Goal: Transaction & Acquisition: Purchase product/service

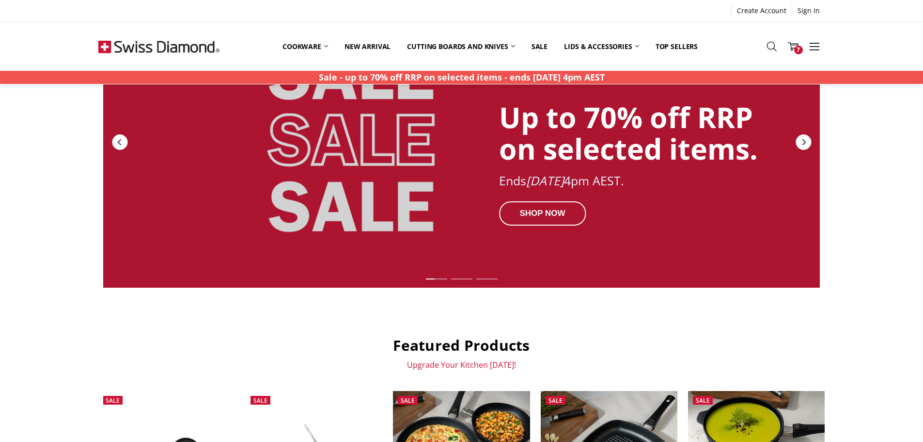
scroll to position [97, 0]
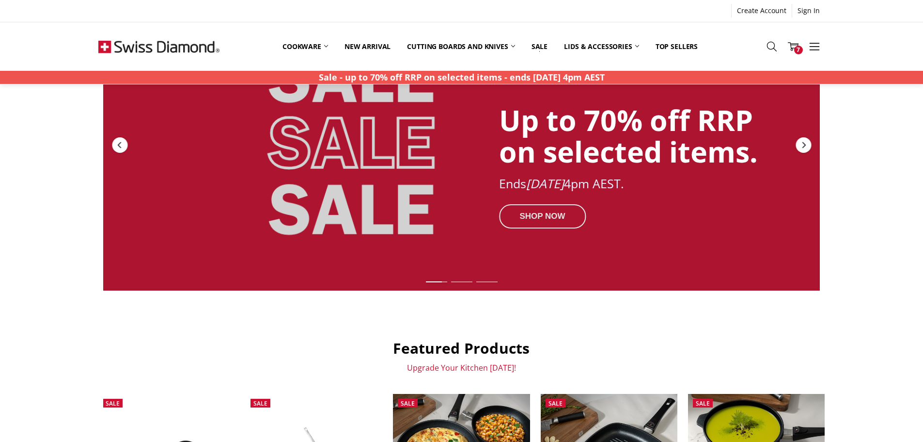
click at [540, 218] on div "SHOP NOW" at bounding box center [542, 216] width 87 height 24
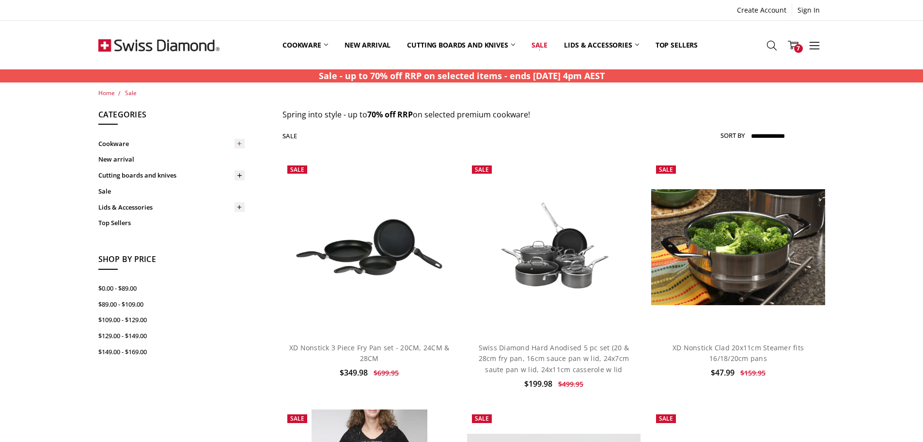
click at [242, 142] on icon at bounding box center [239, 143] width 7 height 7
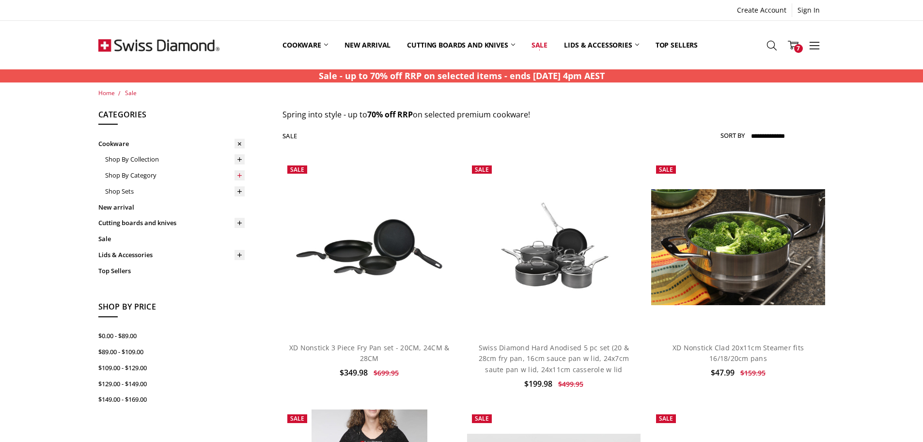
click at [237, 177] on icon at bounding box center [239, 175] width 7 height 7
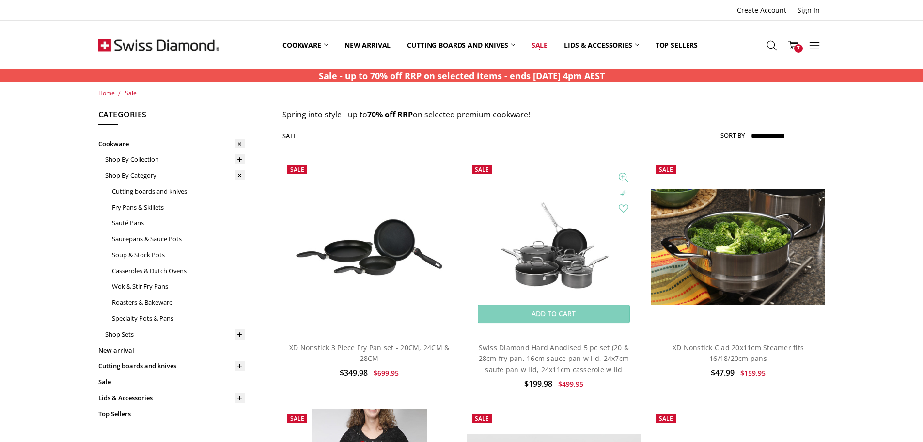
click at [535, 248] on img at bounding box center [554, 247] width 174 height 117
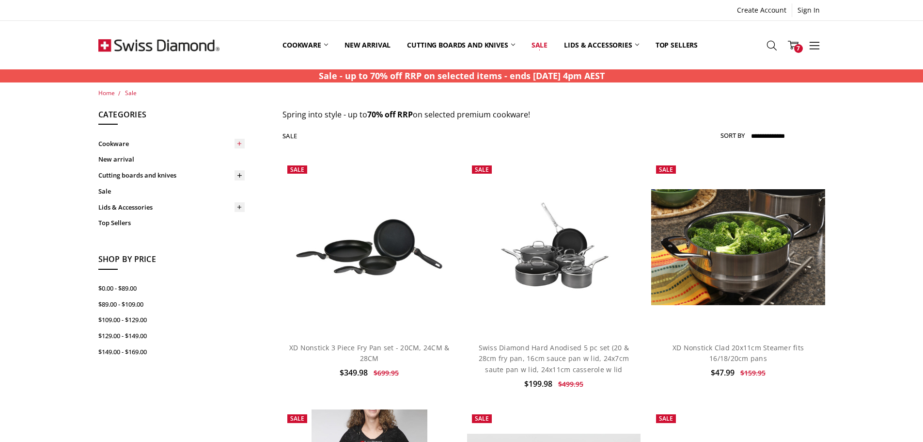
click at [238, 142] on icon at bounding box center [239, 143] width 7 height 7
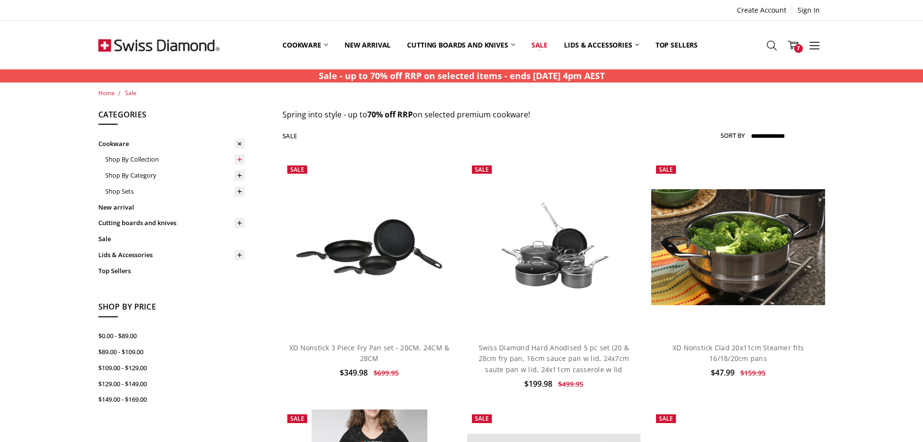
click at [240, 158] on icon at bounding box center [239, 159] width 7 height 7
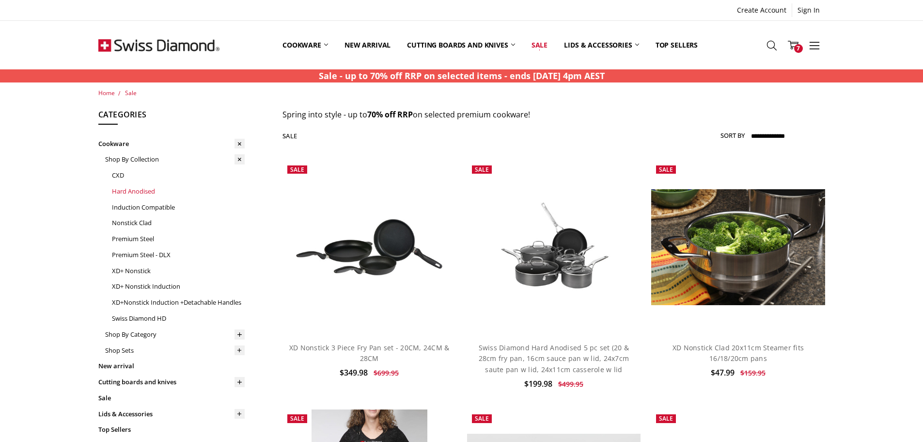
click at [133, 190] on link "Hard Anodised" at bounding box center [178, 191] width 133 height 16
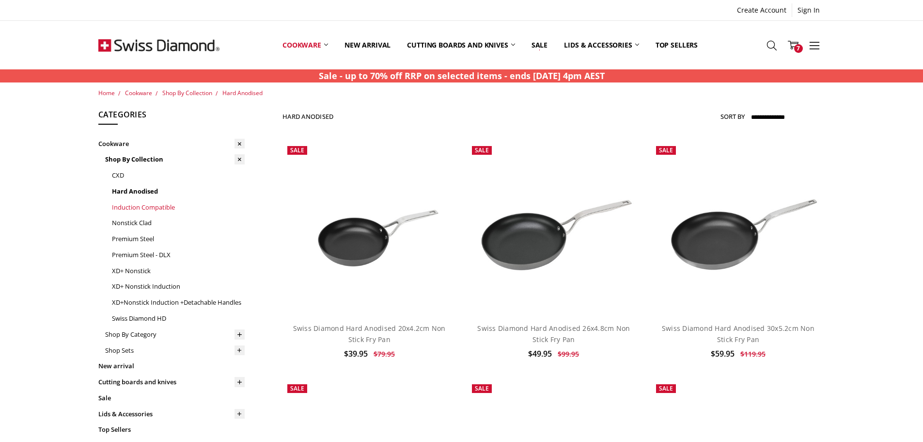
click at [163, 208] on link "Induction Compatible" at bounding box center [178, 207] width 133 height 16
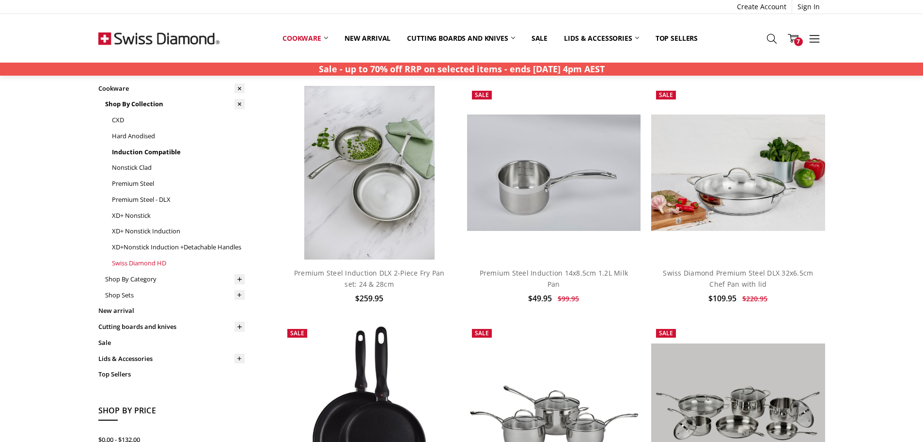
scroll to position [48, 0]
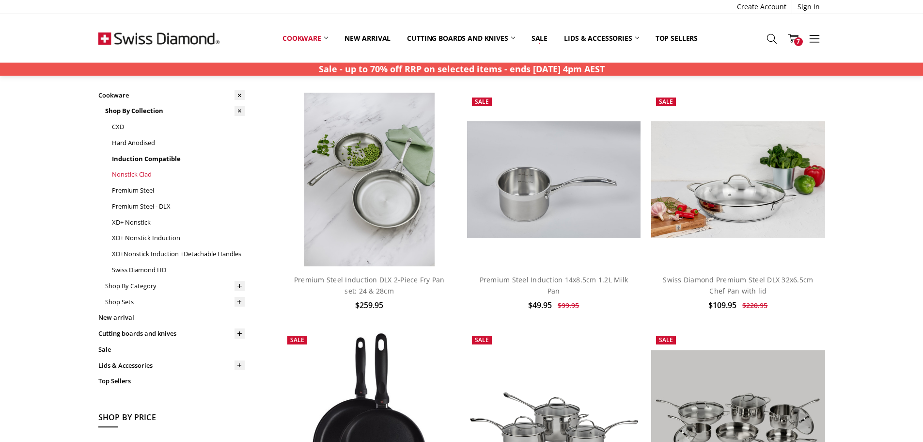
click at [142, 173] on link "Nonstick Clad" at bounding box center [178, 174] width 133 height 16
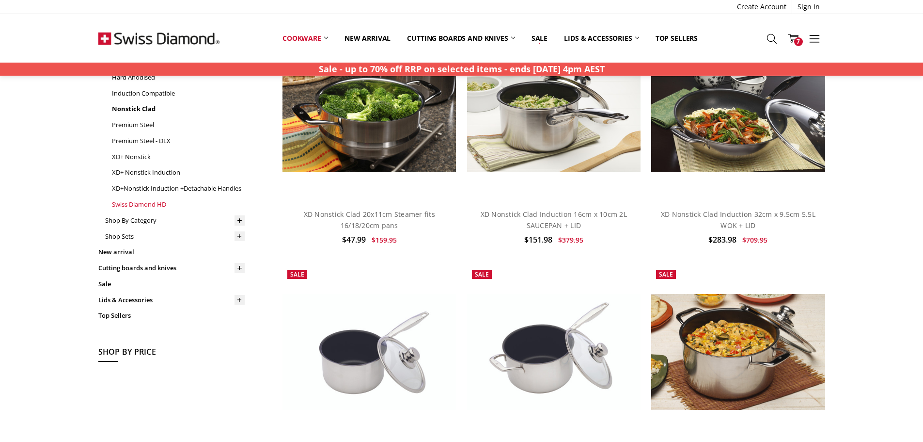
scroll to position [97, 0]
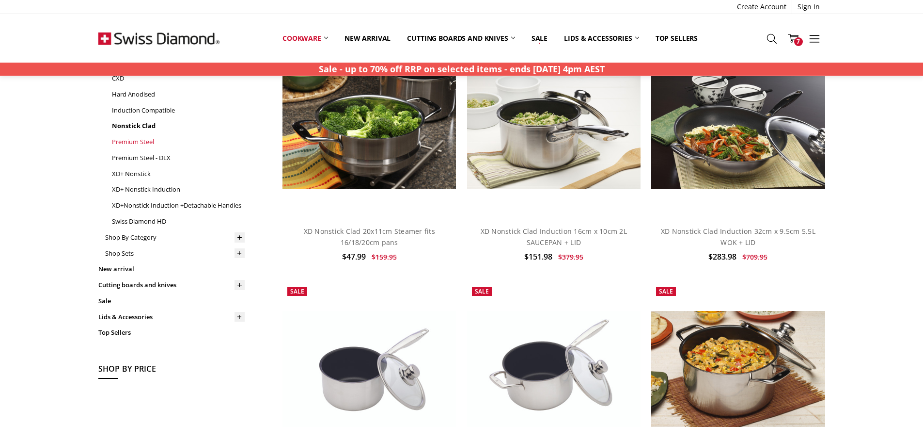
click at [145, 145] on link "Premium Steel" at bounding box center [178, 142] width 133 height 16
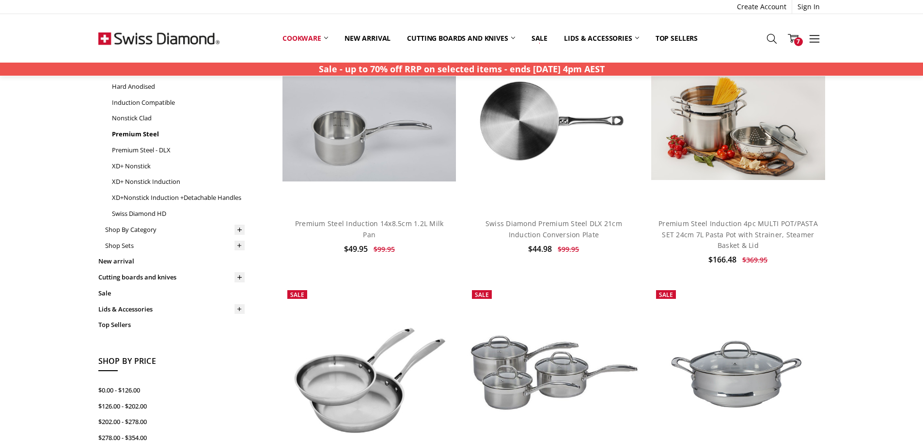
scroll to position [48, 0]
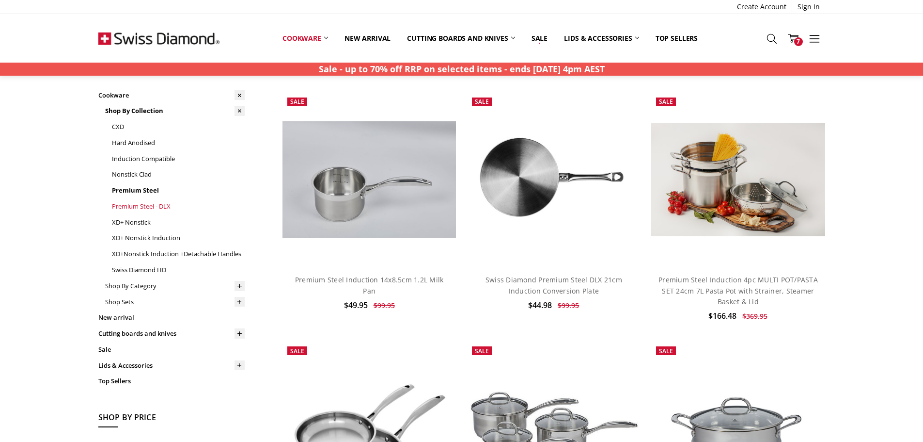
click at [148, 208] on link "Premium Steel - DLX" at bounding box center [178, 206] width 133 height 16
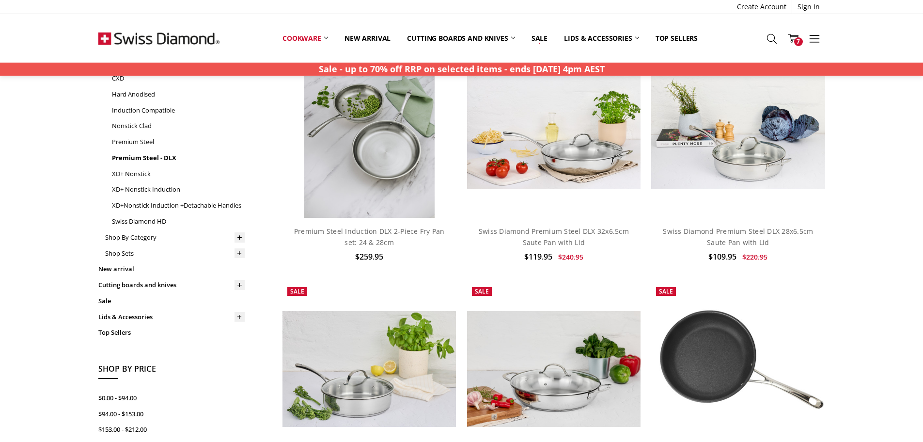
scroll to position [48, 0]
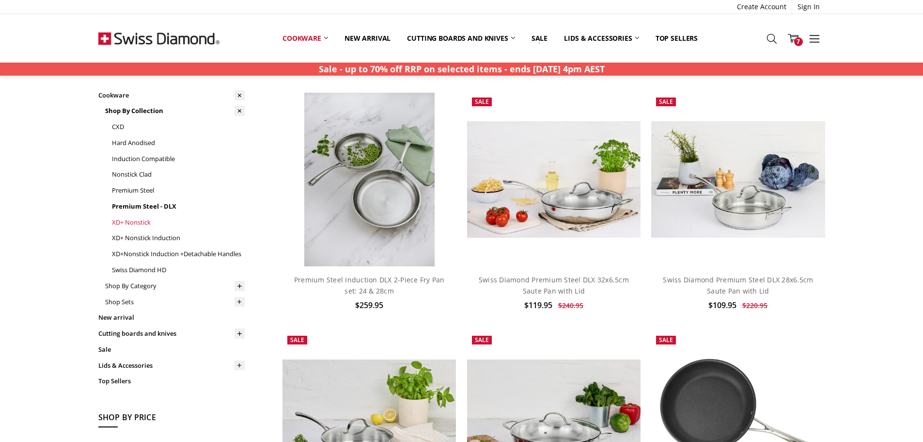
click at [147, 222] on link "XD+ Nonstick" at bounding box center [178, 222] width 133 height 16
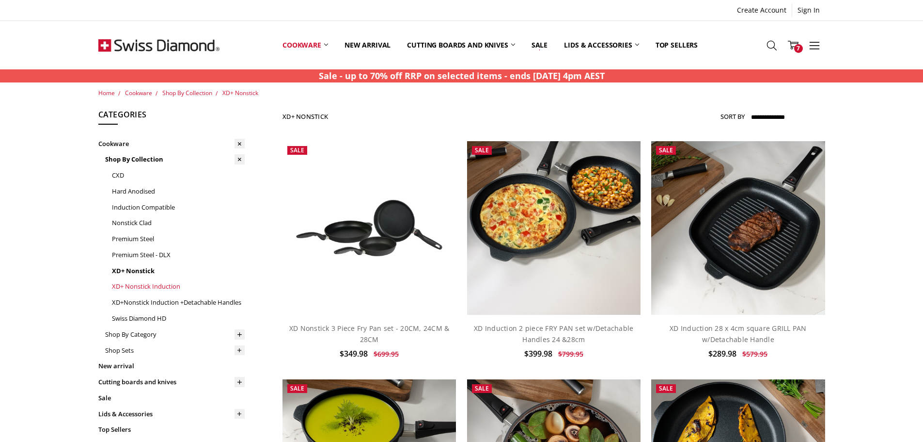
click at [154, 286] on link "XD+ Nonstick Induction" at bounding box center [178, 286] width 133 height 16
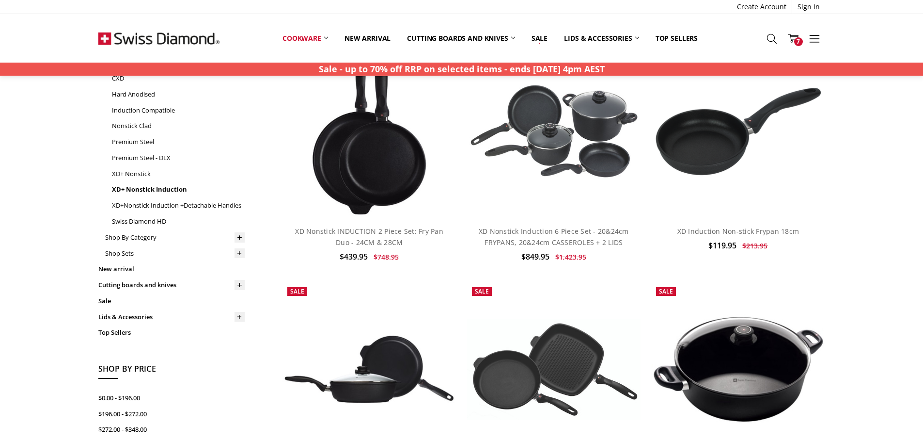
scroll to position [145, 0]
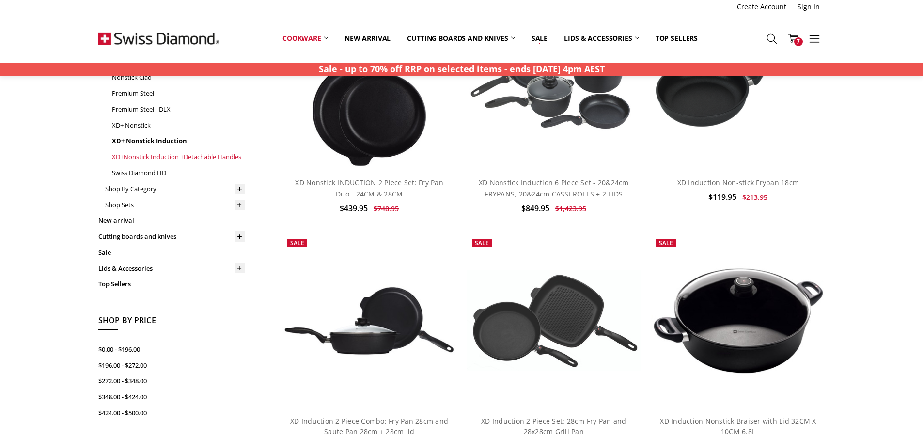
click at [159, 158] on link "XD+Nonstick Induction +Detachable Handles" at bounding box center [178, 157] width 133 height 16
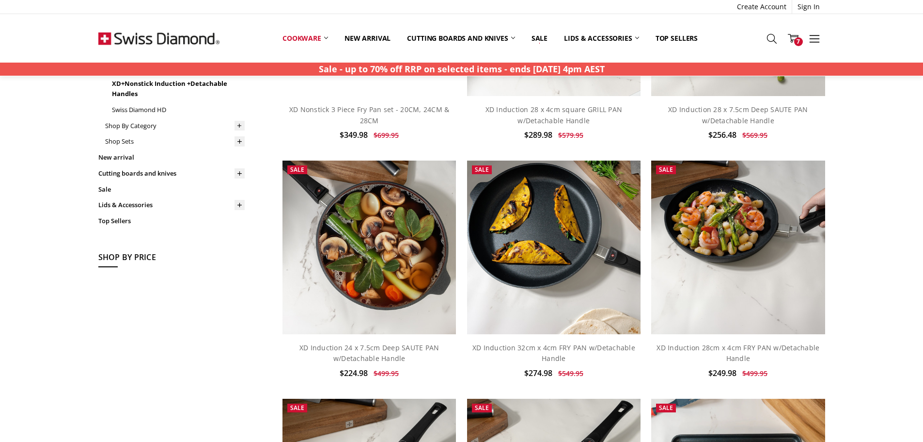
scroll to position [145, 0]
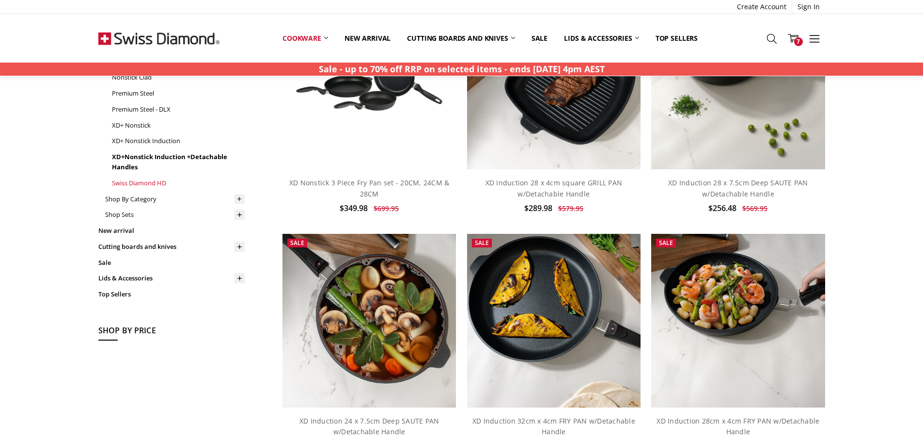
click at [137, 184] on link "Swiss Diamond HD" at bounding box center [178, 183] width 133 height 16
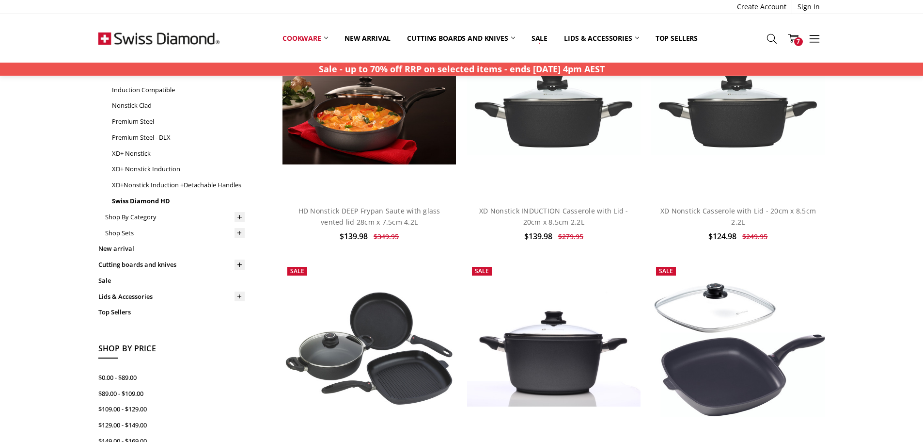
scroll to position [97, 0]
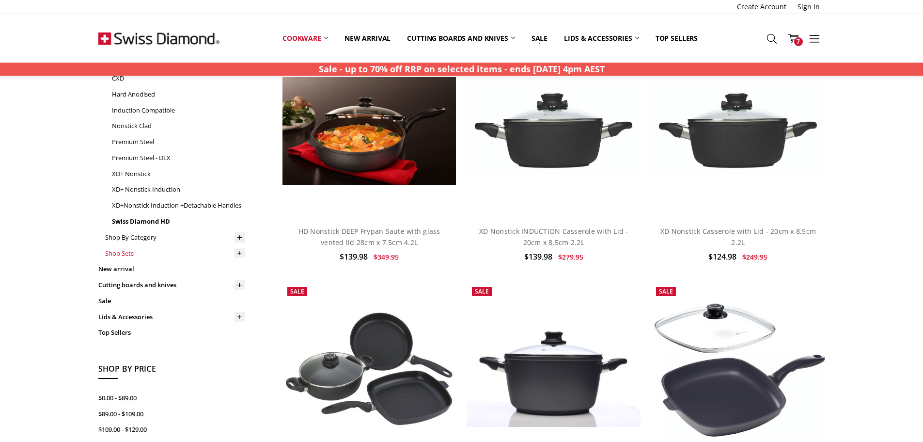
click at [133, 253] on link "Shop Sets" at bounding box center [175, 253] width 140 height 16
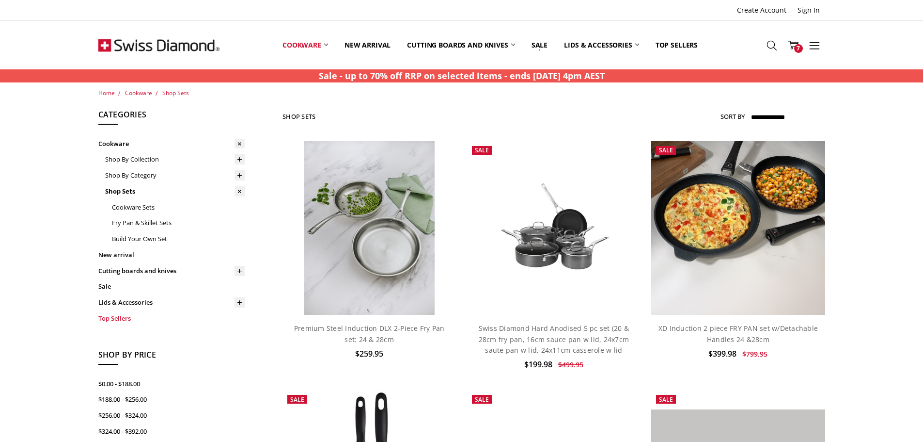
click at [135, 318] on link "Top Sellers" at bounding box center [171, 318] width 146 height 16
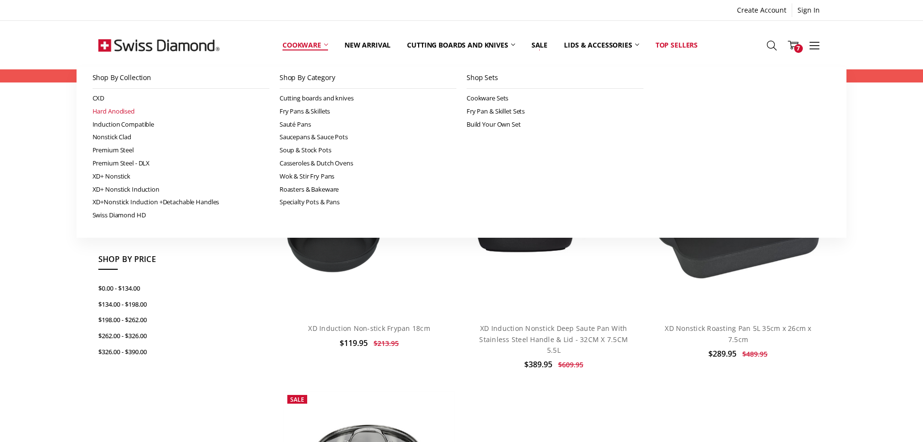
click at [119, 111] on link "Hard Anodised" at bounding box center [181, 111] width 177 height 13
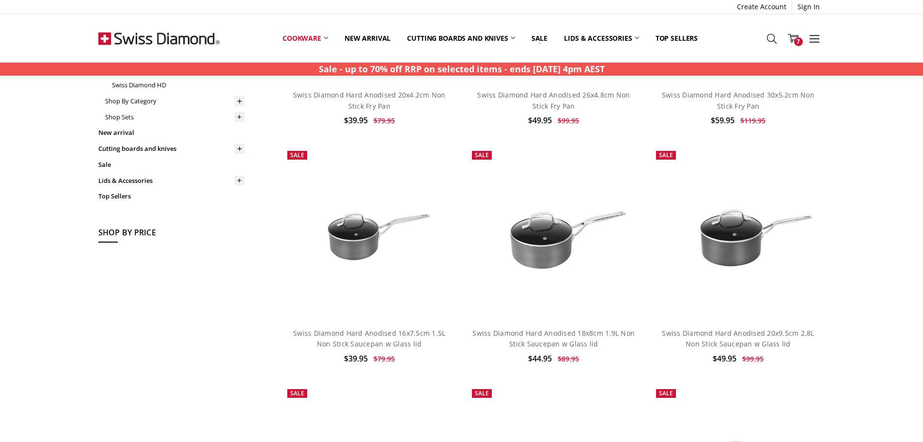
scroll to position [291, 0]
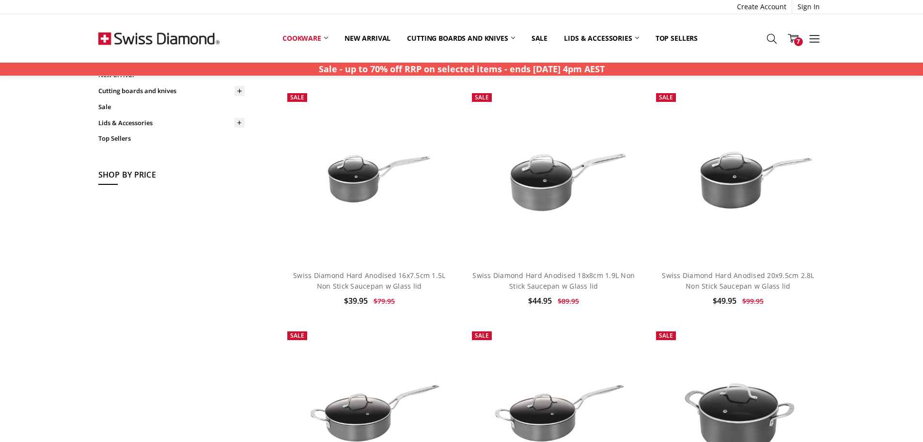
click at [375, 244] on link "Add to Cart" at bounding box center [370, 242] width 152 height 18
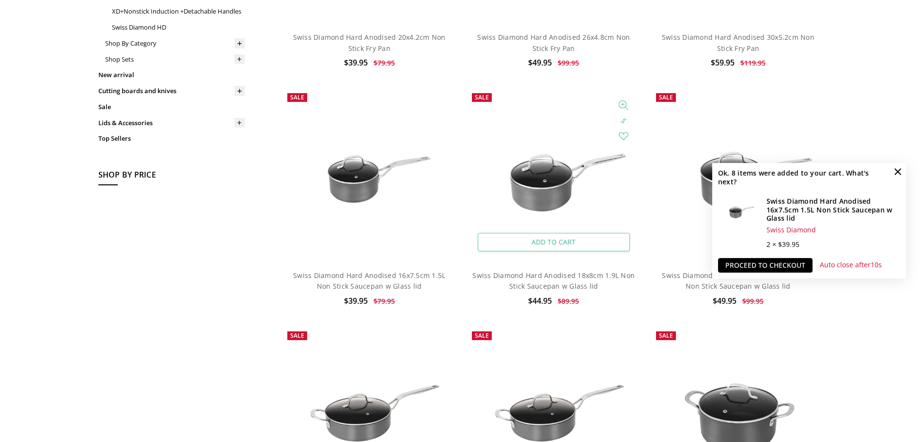
click at [526, 238] on link "Add to Cart" at bounding box center [554, 242] width 152 height 18
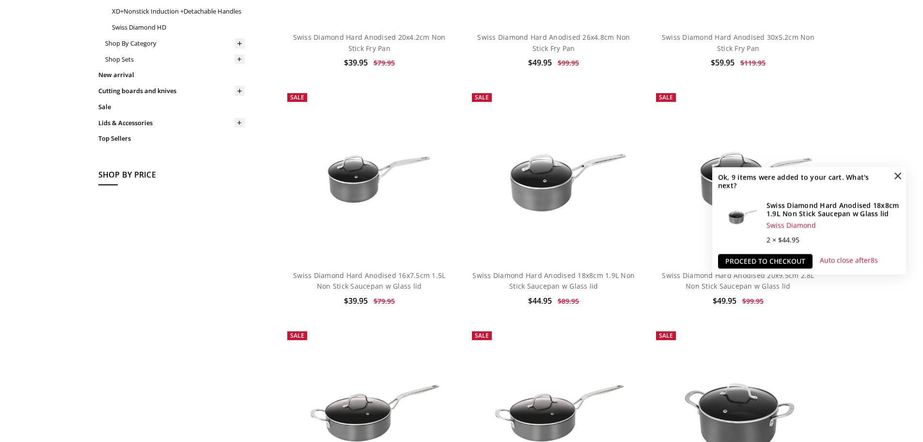
click at [901, 174] on span "×" at bounding box center [898, 175] width 16 height 16
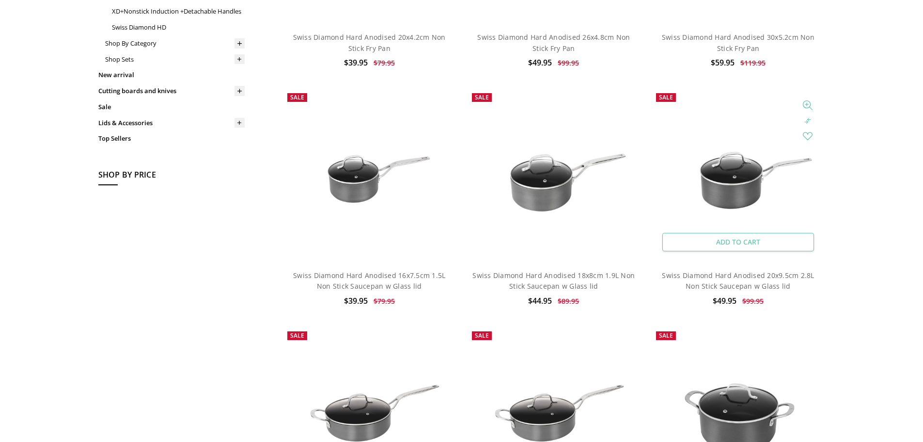
click at [749, 244] on link "Add to Cart" at bounding box center [739, 242] width 152 height 18
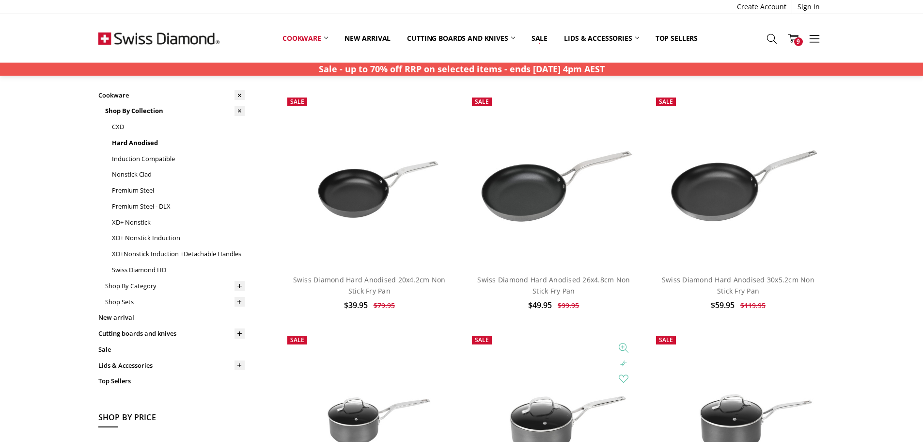
scroll to position [0, 0]
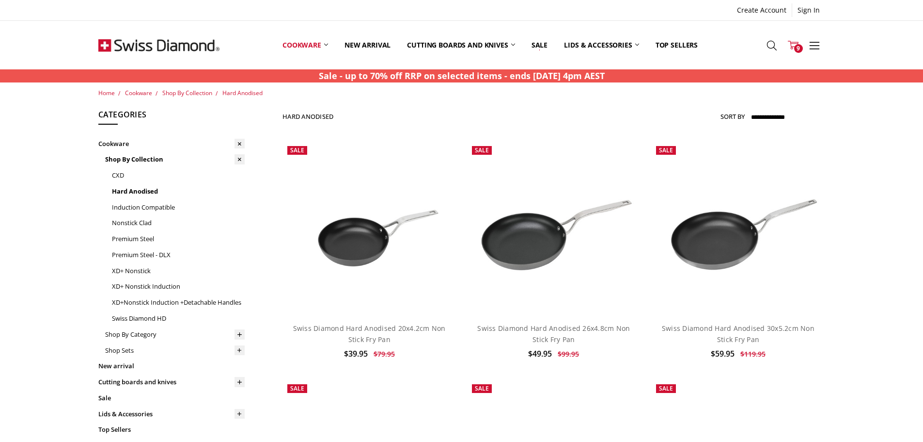
click at [793, 47] on use at bounding box center [793, 45] width 11 height 9
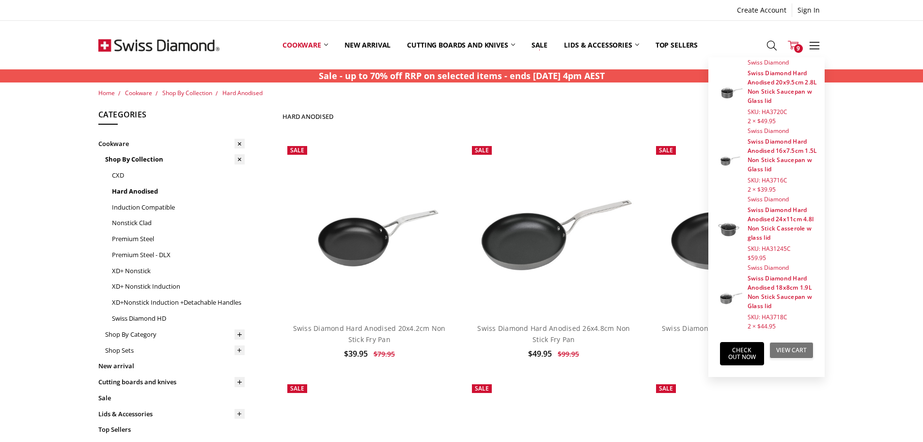
click at [799, 348] on link "View Cart" at bounding box center [792, 350] width 44 height 16
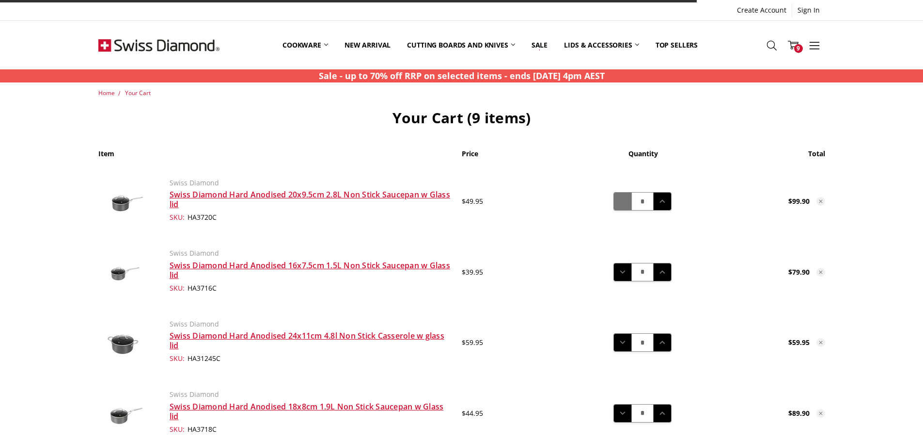
click at [625, 202] on icon at bounding box center [622, 201] width 11 height 11
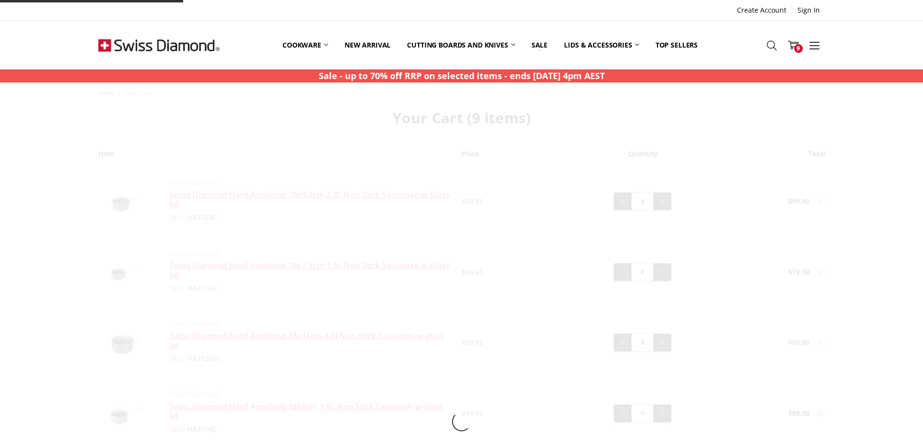
click at [618, 274] on div at bounding box center [462, 421] width 771 height 666
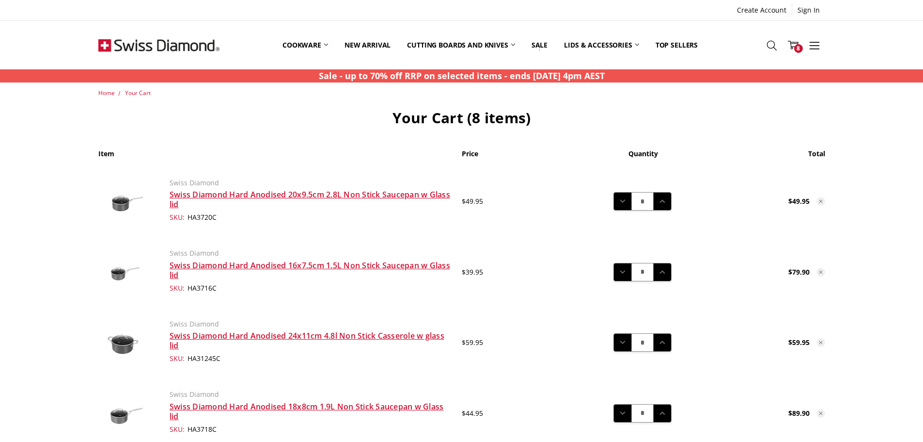
click at [619, 272] on icon at bounding box center [622, 272] width 11 height 11
click at [618, 339] on icon at bounding box center [622, 342] width 11 height 11
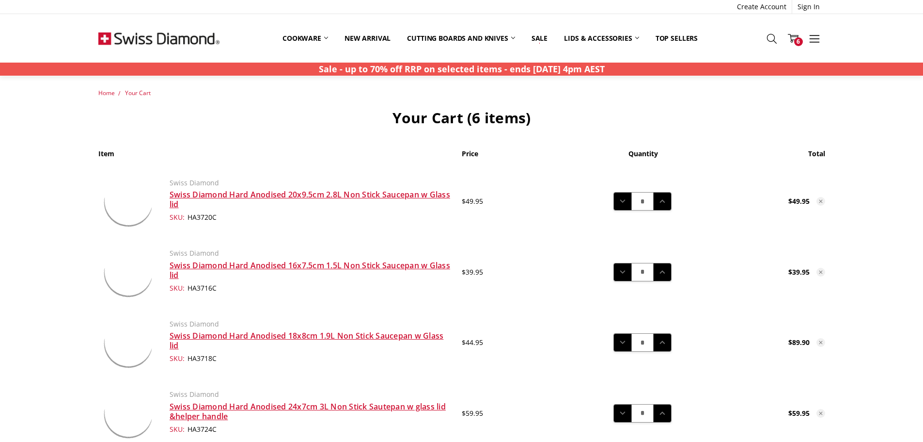
scroll to position [194, 0]
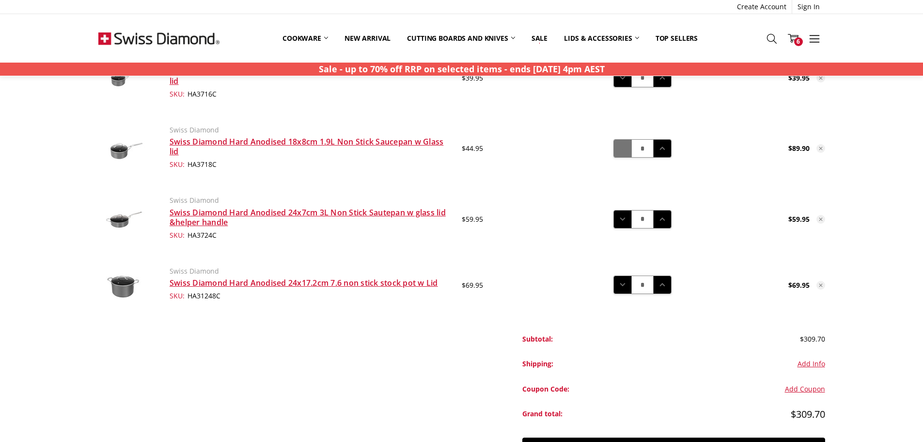
click at [627, 149] on icon at bounding box center [622, 148] width 11 height 11
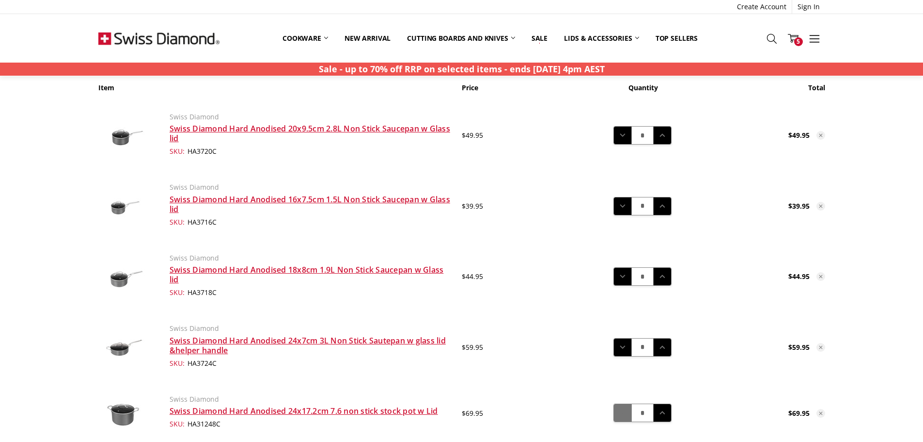
scroll to position [48, 0]
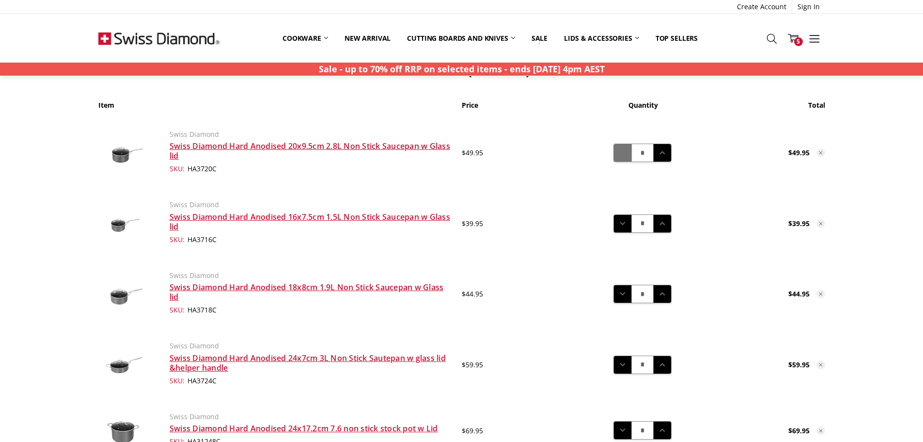
click at [619, 153] on icon at bounding box center [622, 152] width 11 height 11
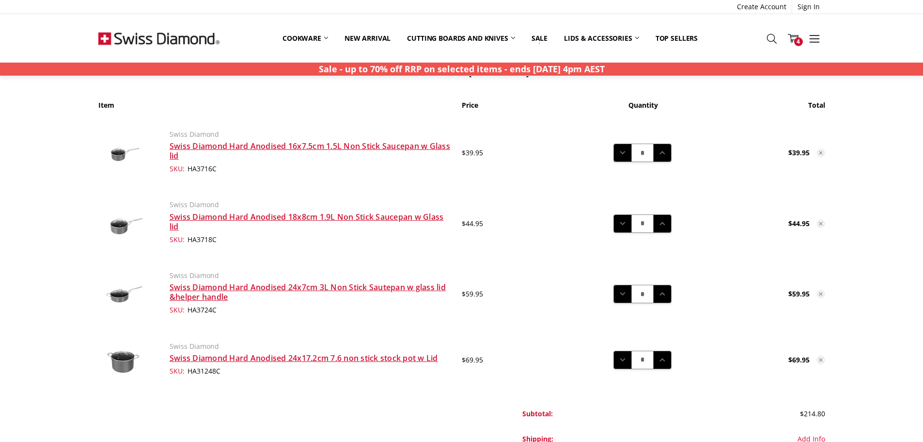
click at [819, 358] on icon at bounding box center [821, 360] width 6 height 6
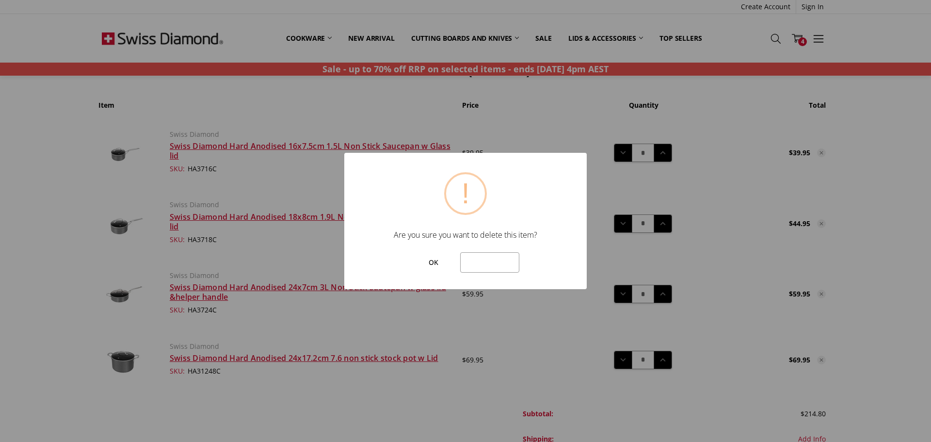
click at [431, 264] on button "OK" at bounding box center [432, 262] width 43 height 20
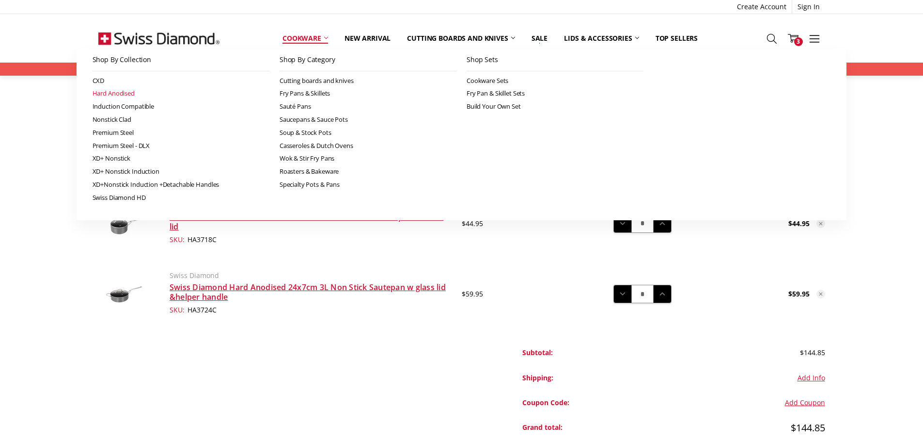
click at [108, 92] on link "Hard Anodised" at bounding box center [181, 93] width 177 height 13
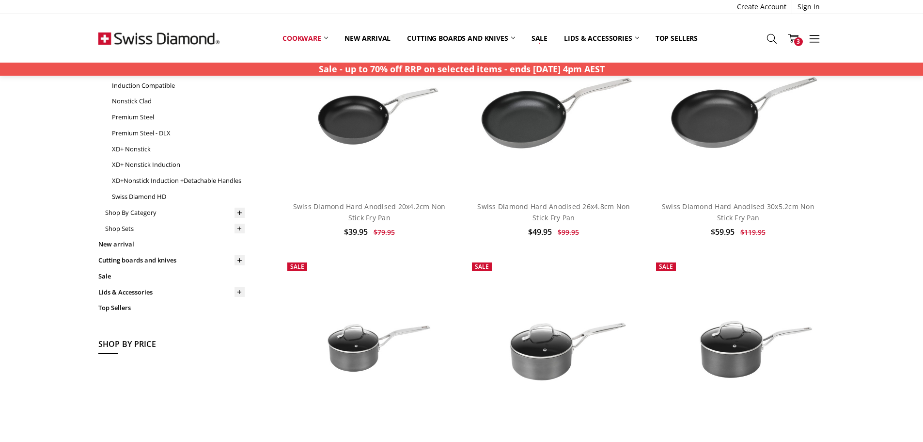
scroll to position [97, 0]
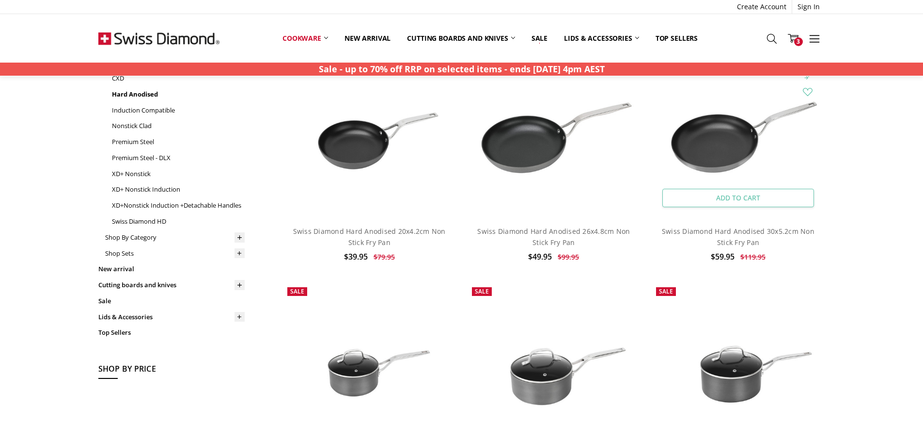
click at [735, 192] on link "Add to Cart" at bounding box center [739, 198] width 152 height 18
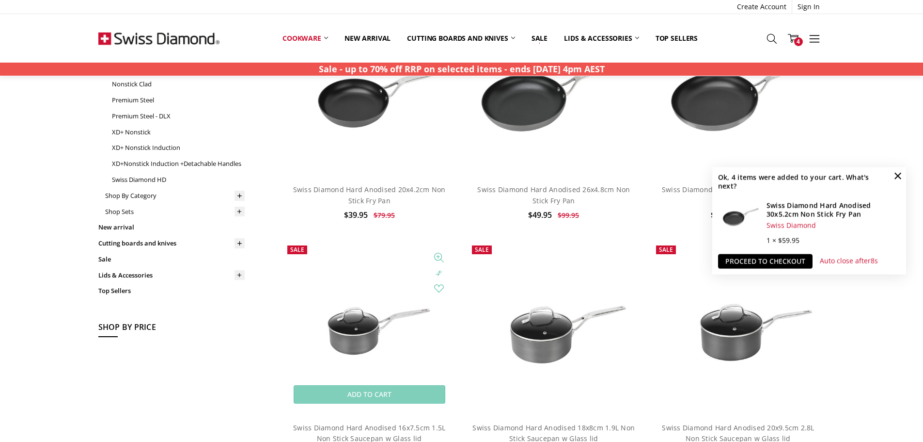
scroll to position [194, 0]
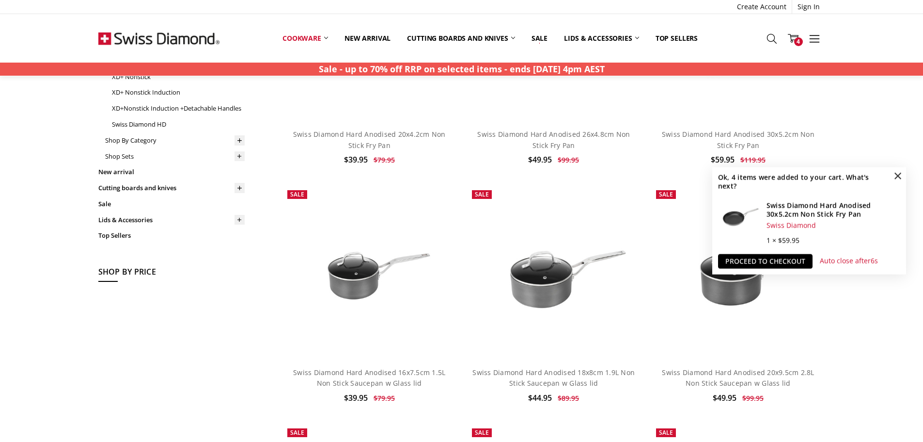
click at [901, 173] on span "×" at bounding box center [898, 176] width 16 height 16
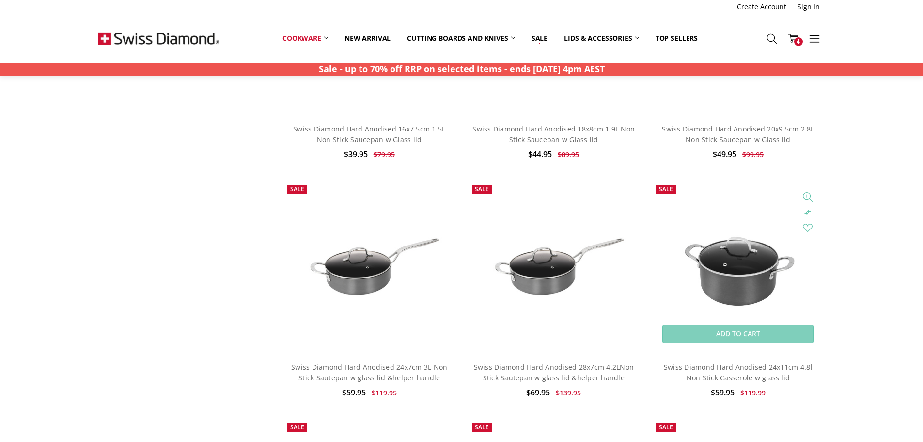
scroll to position [436, 0]
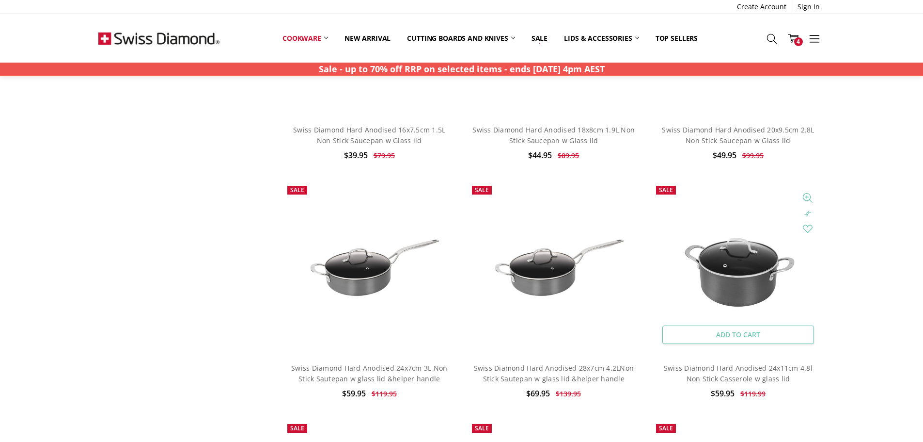
click at [747, 340] on link "Add to Cart" at bounding box center [739, 334] width 152 height 18
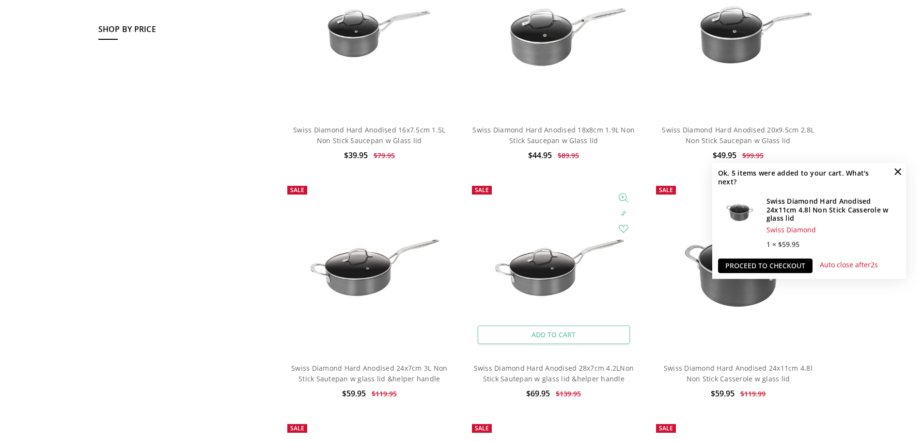
click at [554, 329] on link "Add to Cart" at bounding box center [554, 334] width 152 height 18
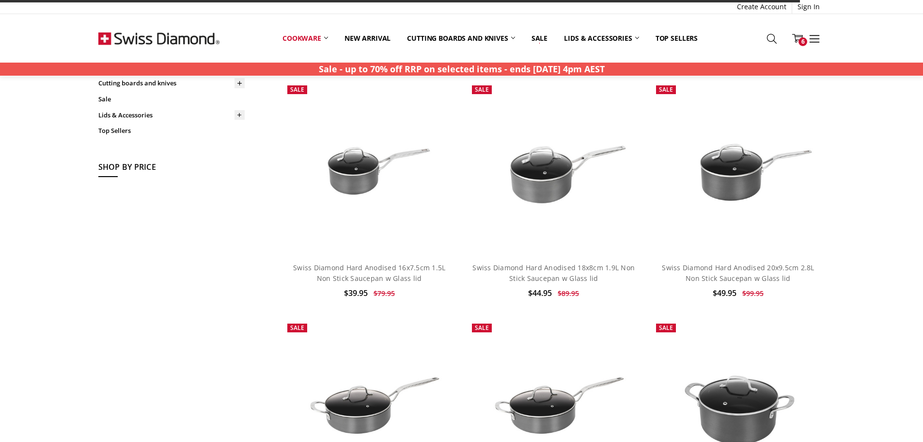
scroll to position [145, 0]
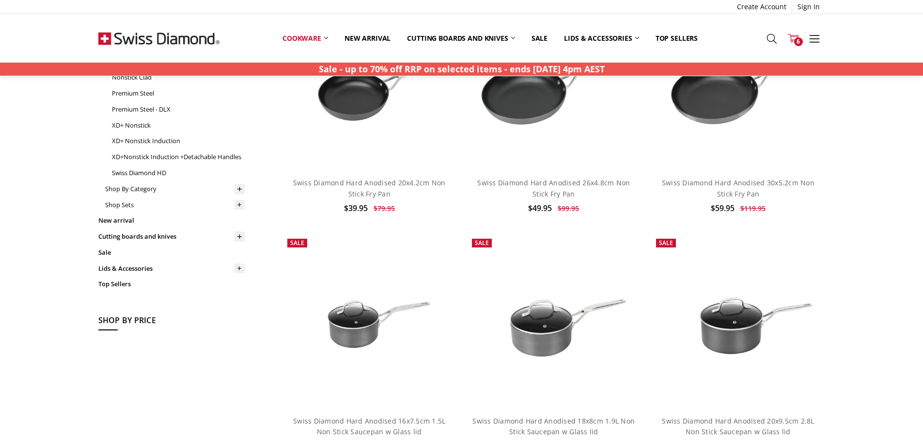
click at [793, 36] on icon at bounding box center [793, 38] width 11 height 11
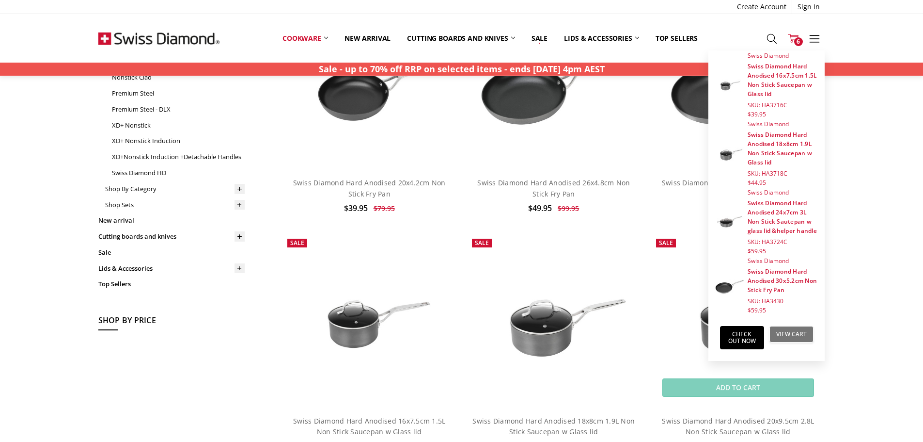
click at [791, 333] on link "View Cart" at bounding box center [792, 334] width 44 height 16
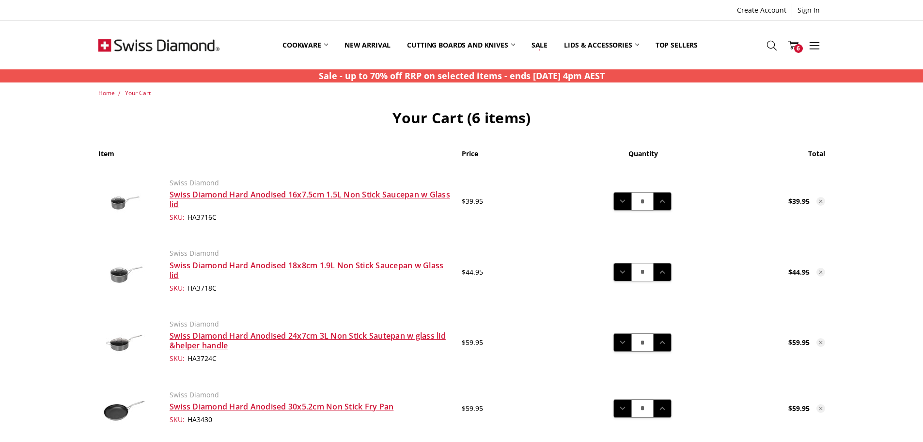
click at [909, 18] on div "Create Account Sign In" at bounding box center [461, 10] width 923 height 21
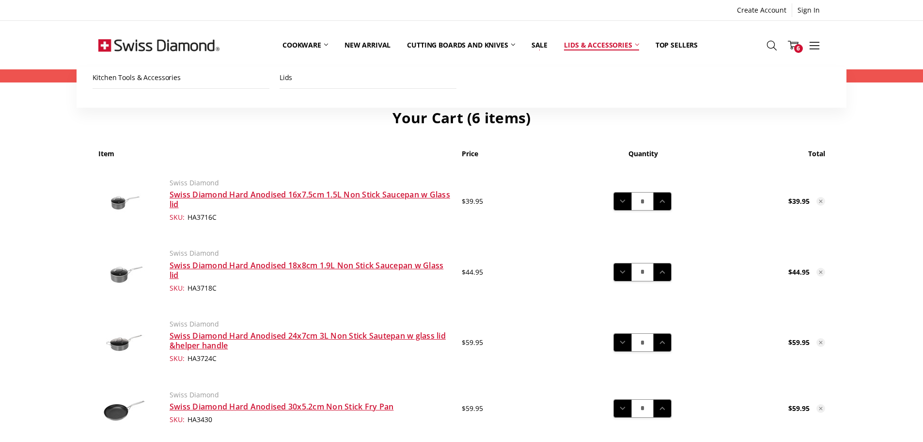
click at [641, 43] on link "Lids & Accessories" at bounding box center [601, 44] width 91 height 43
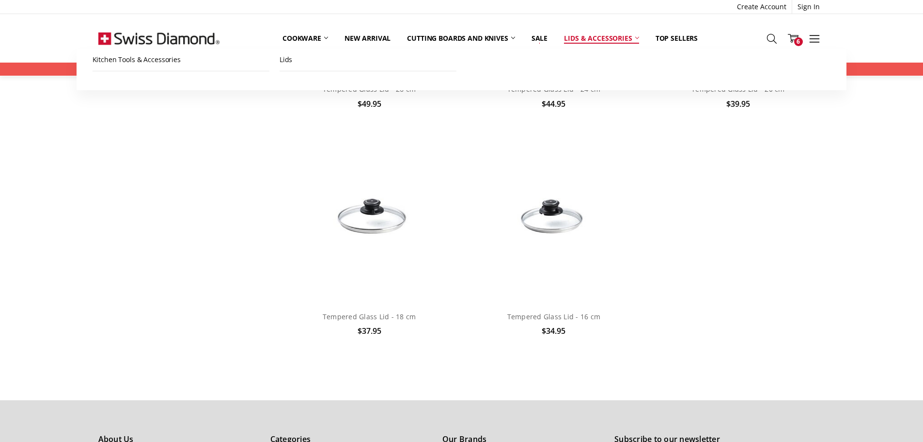
scroll to position [2569, 0]
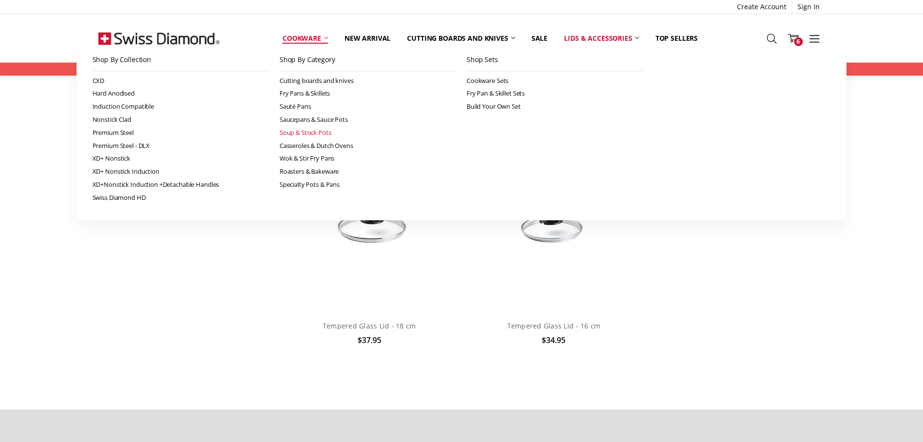
click at [317, 132] on link "Soup & Stock Pots" at bounding box center [368, 132] width 177 height 13
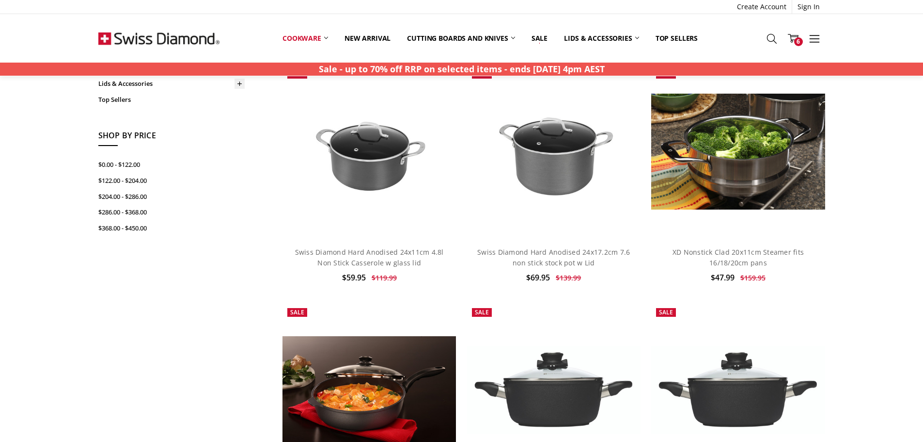
scroll to position [339, 0]
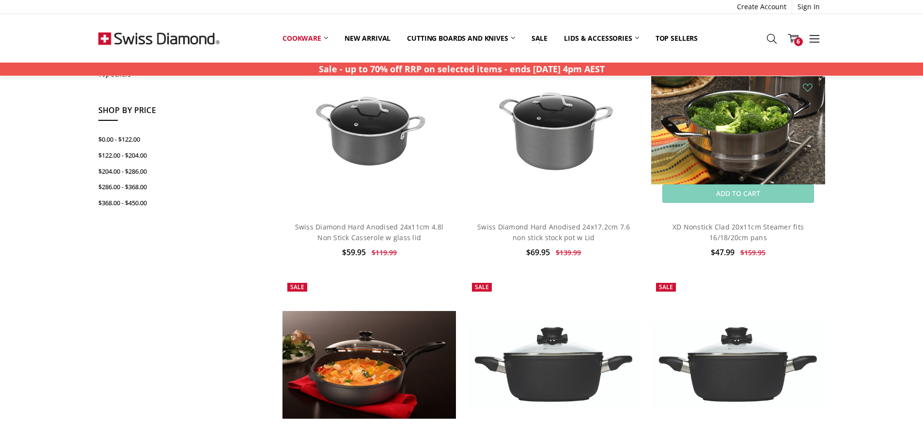
click at [761, 140] on img at bounding box center [738, 126] width 174 height 116
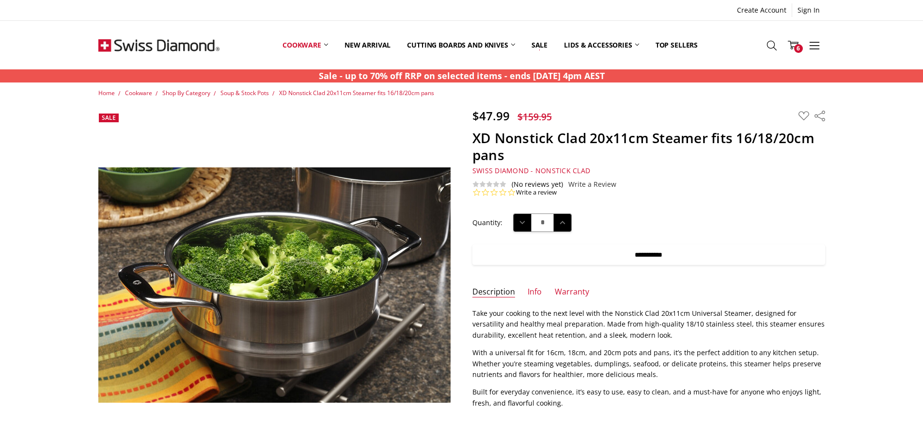
click at [640, 255] on input "**********" at bounding box center [649, 254] width 353 height 20
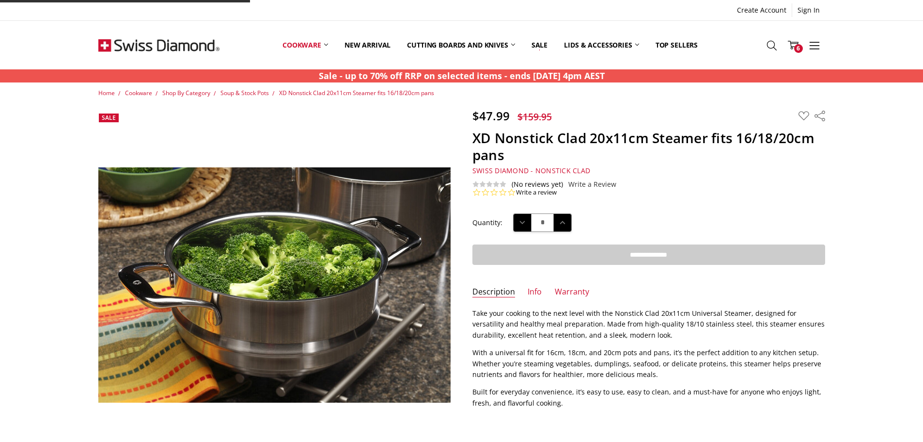
type input "**********"
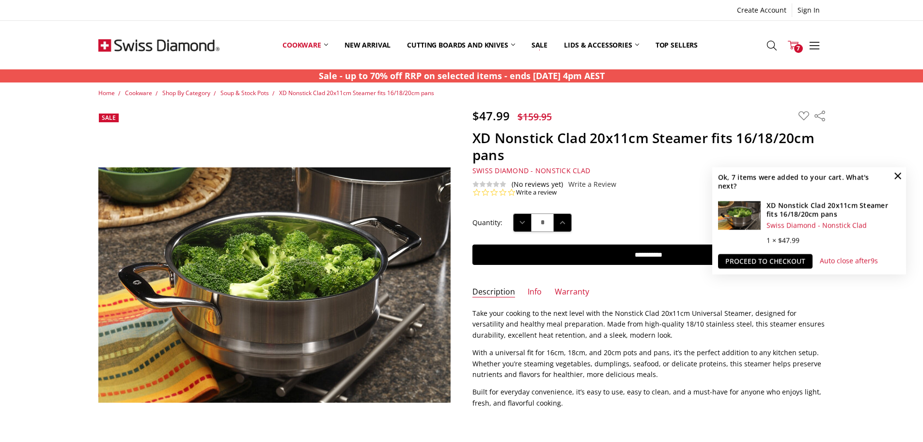
click at [795, 46] on span "7" at bounding box center [798, 48] width 9 height 9
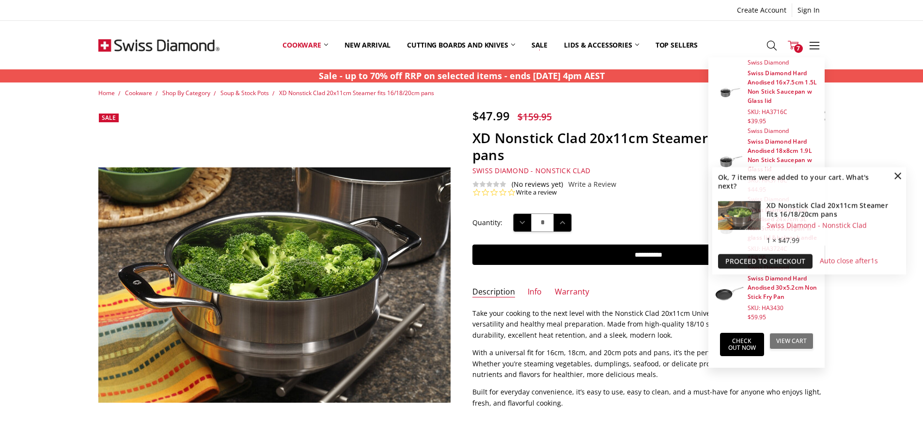
click at [788, 339] on link "View Cart" at bounding box center [792, 340] width 44 height 16
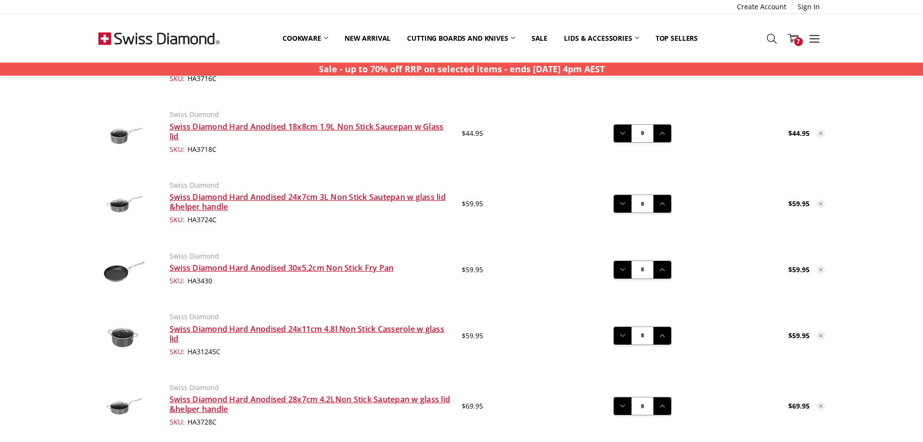
scroll to position [48, 0]
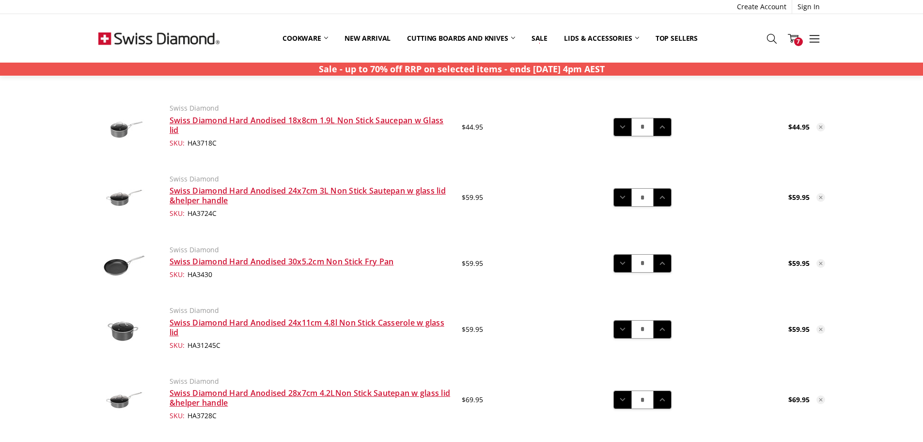
scroll to position [145, 0]
click at [821, 196] on icon at bounding box center [821, 197] width 6 height 6
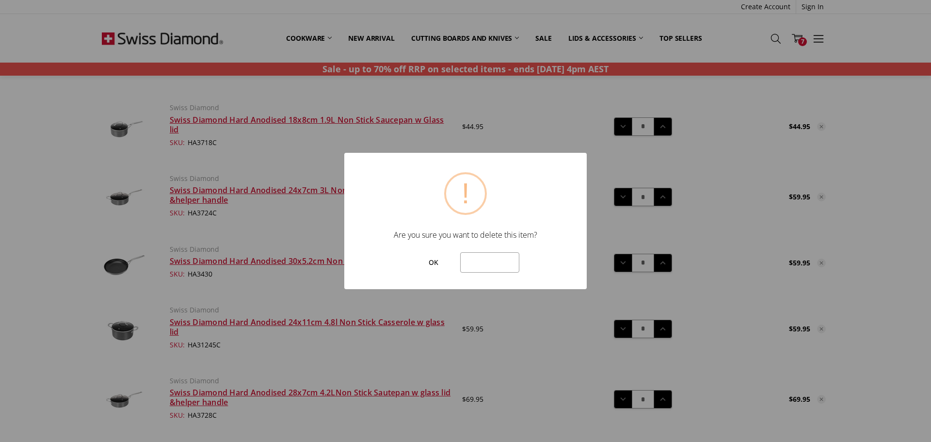
click at [438, 263] on button "OK" at bounding box center [432, 262] width 43 height 20
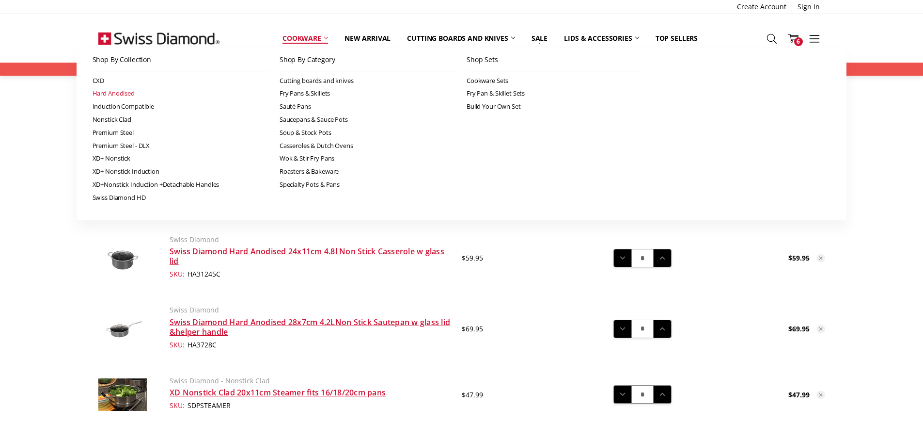
click at [101, 95] on link "Hard Anodised" at bounding box center [181, 93] width 177 height 13
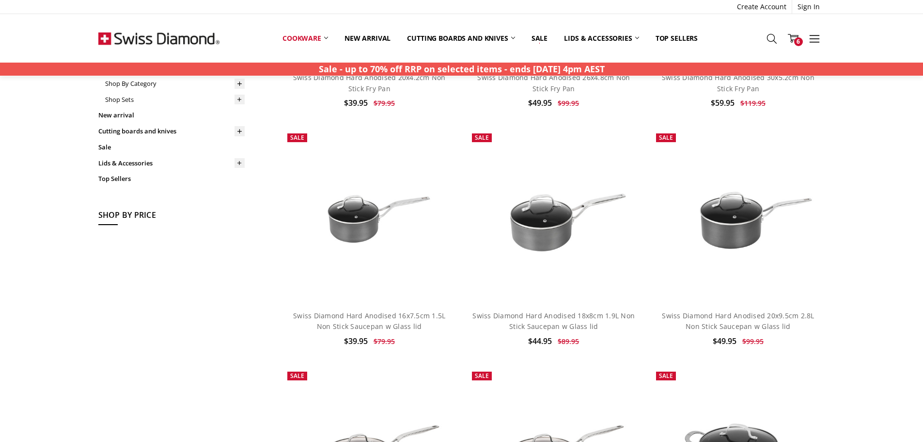
scroll to position [291, 0]
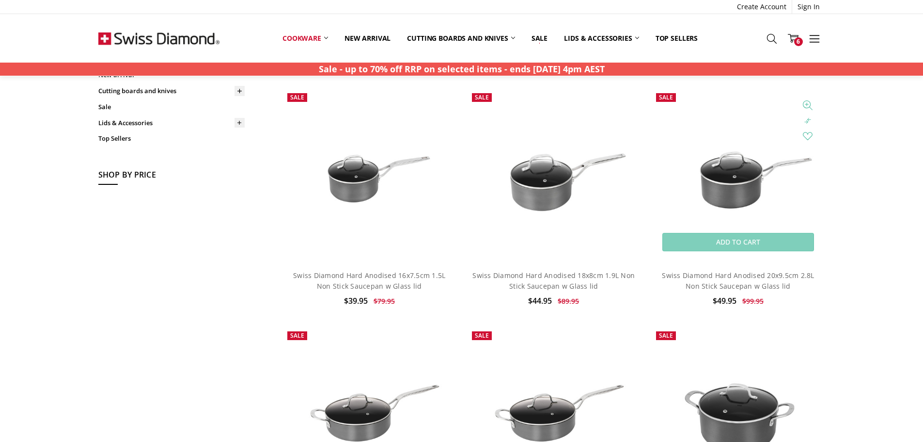
click at [731, 178] on img at bounding box center [738, 175] width 174 height 116
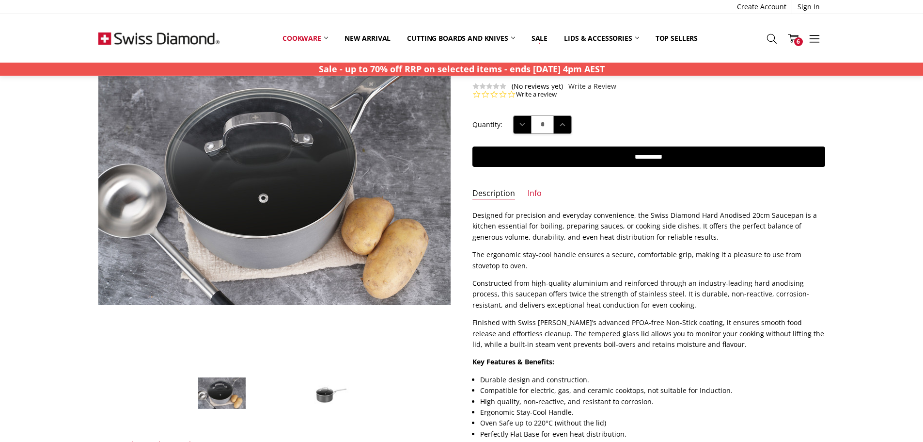
scroll to position [97, 0]
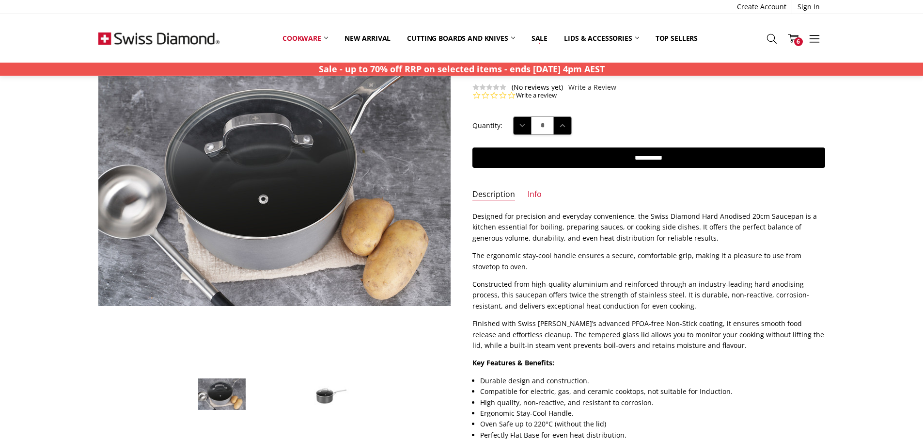
click at [330, 393] on img at bounding box center [326, 394] width 48 height 33
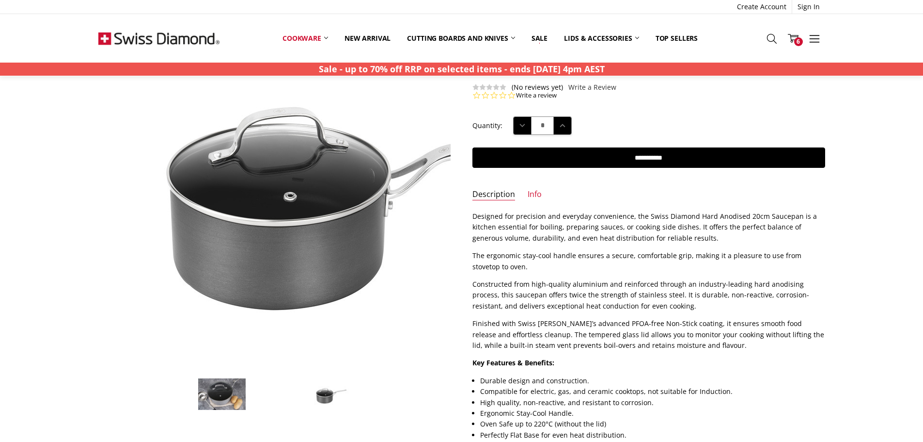
click at [319, 176] on img at bounding box center [303, 190] width 620 height 414
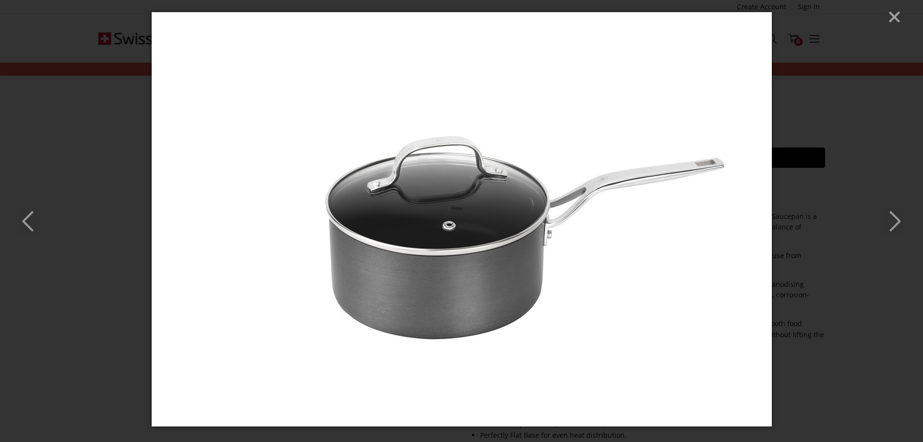
click at [896, 212] on icon "Next" at bounding box center [894, 220] width 21 height 29
click at [896, 15] on line "Close" at bounding box center [895, 17] width 10 height 10
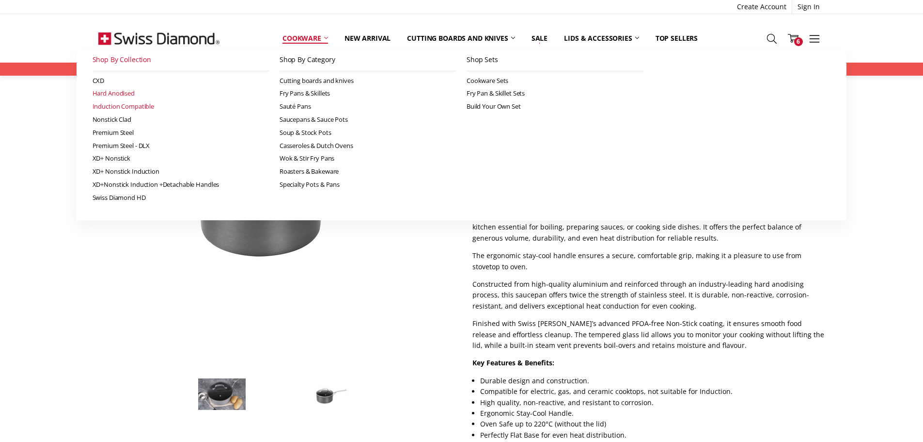
click at [127, 104] on link "Induction Compatible" at bounding box center [181, 106] width 177 height 13
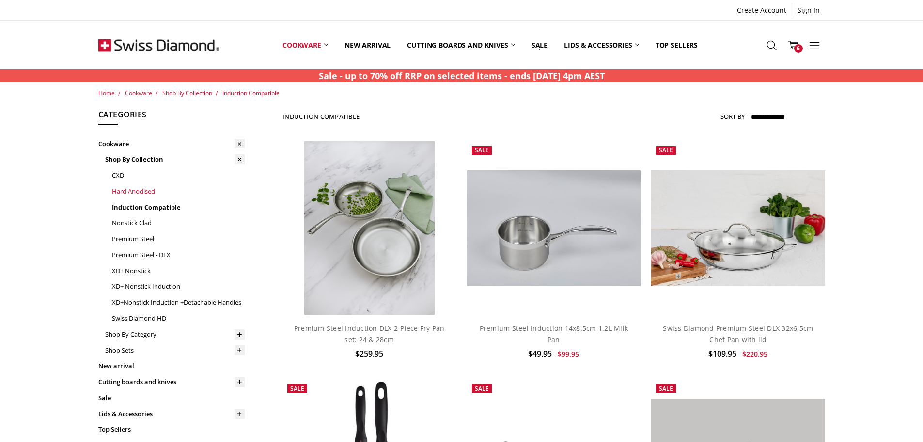
click at [127, 193] on link "Hard Anodised" at bounding box center [178, 191] width 133 height 16
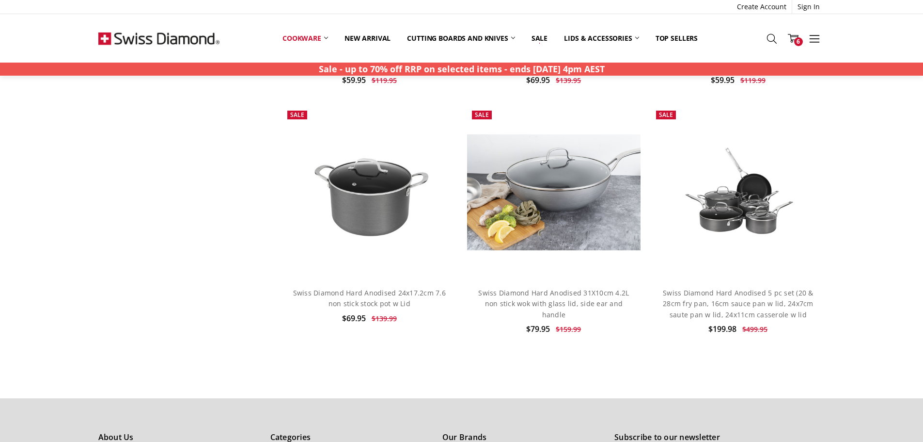
scroll to position [775, 0]
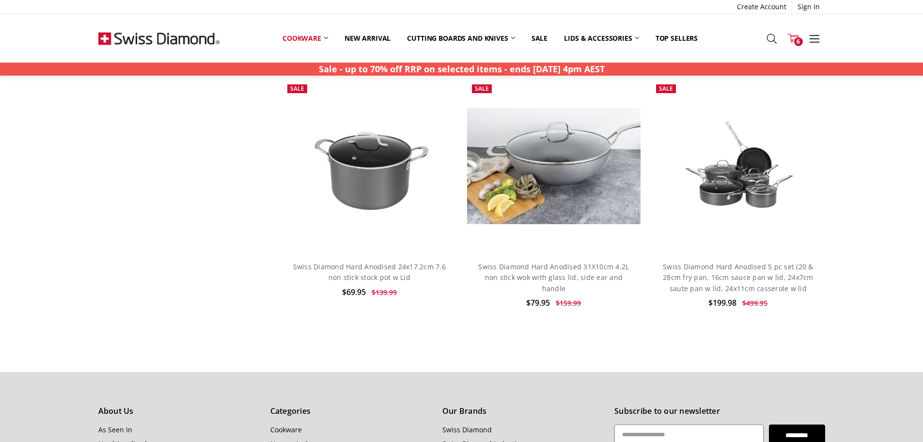
click at [791, 38] on icon at bounding box center [793, 38] width 11 height 11
